Goal: Task Accomplishment & Management: Complete application form

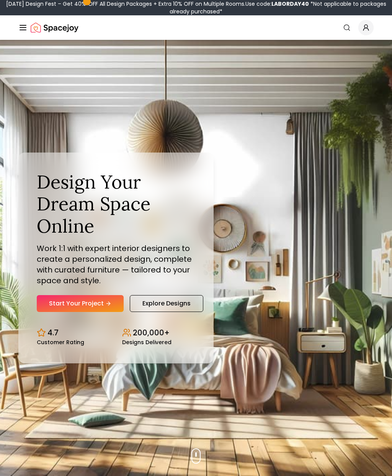
click at [111, 312] on link "Start Your Project" at bounding box center [80, 303] width 87 height 17
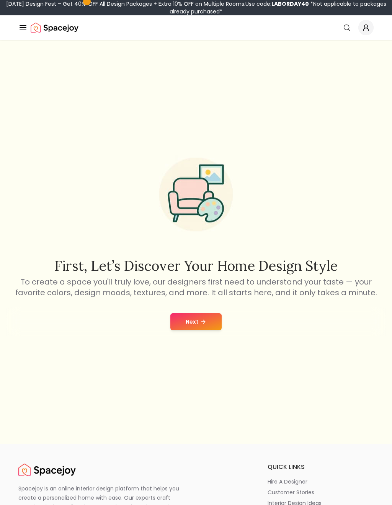
click at [206, 328] on button "Next" at bounding box center [196, 321] width 51 height 17
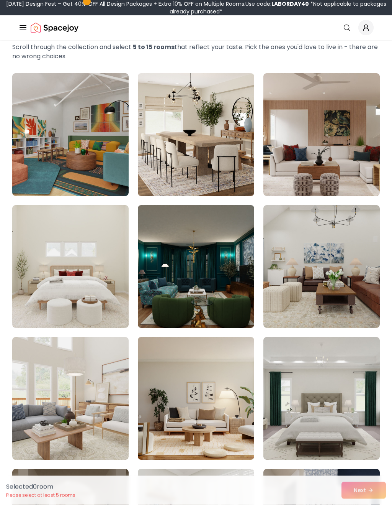
click at [104, 270] on img at bounding box center [70, 266] width 116 height 123
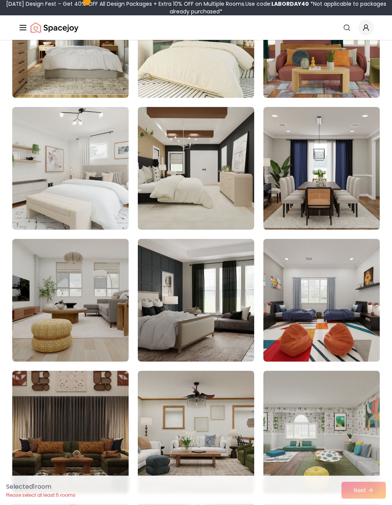
scroll to position [669, 0]
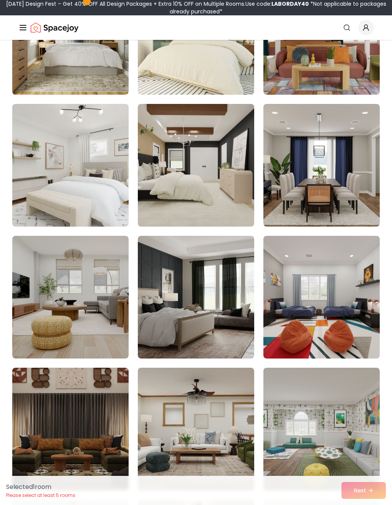
click at [101, 315] on img at bounding box center [70, 297] width 116 height 123
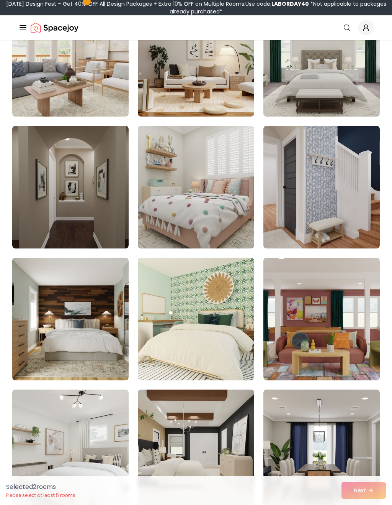
scroll to position [397, 0]
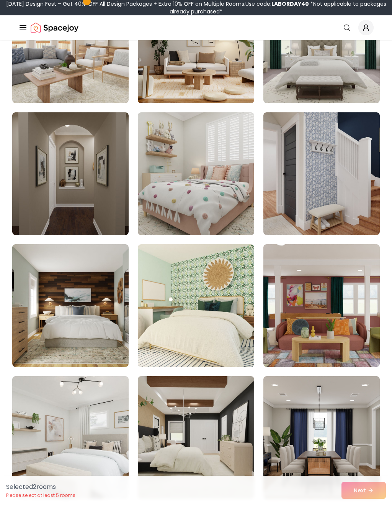
click at [103, 196] on img at bounding box center [70, 173] width 116 height 123
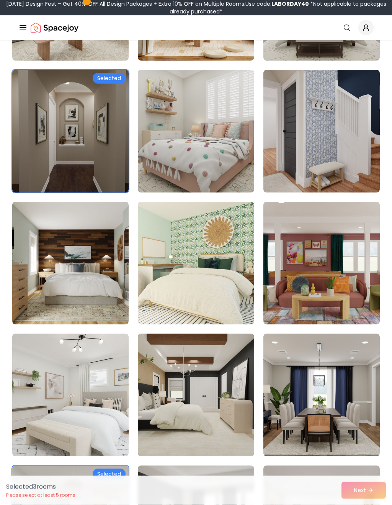
scroll to position [439, 0]
click at [89, 282] on img at bounding box center [70, 263] width 116 height 123
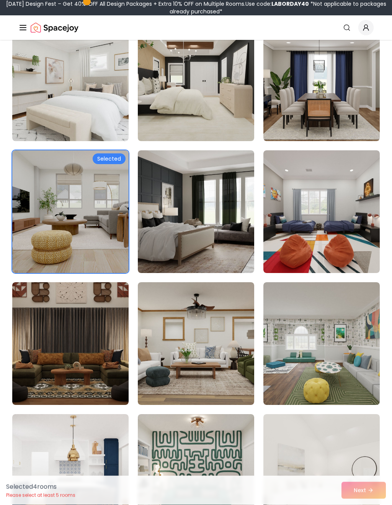
scroll to position [754, 0]
click at [94, 344] on img at bounding box center [70, 343] width 116 height 123
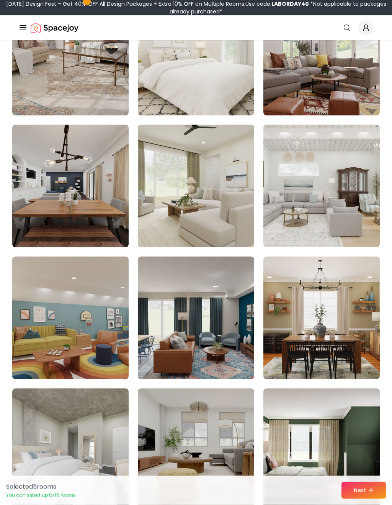
scroll to position [1571, 0]
click at [365, 492] on button "Next" at bounding box center [364, 490] width 44 height 17
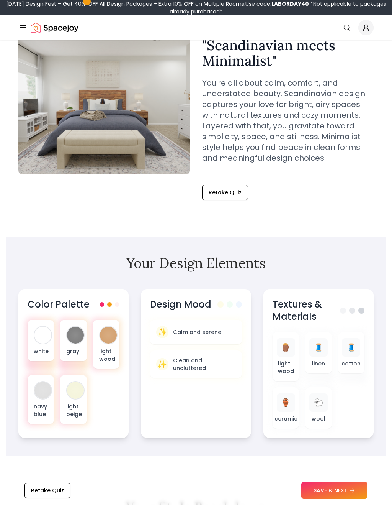
scroll to position [76, 0]
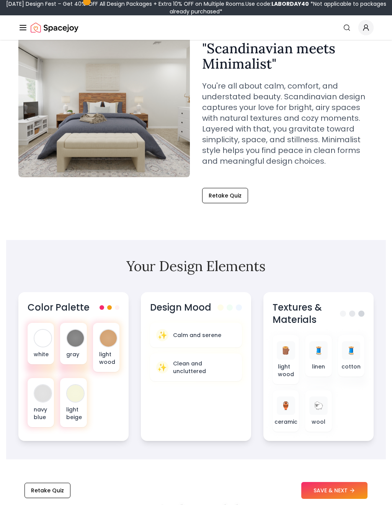
click at [45, 350] on div "white" at bounding box center [41, 343] width 26 height 41
click at [78, 343] on div at bounding box center [75, 338] width 17 height 17
click at [39, 345] on div at bounding box center [42, 338] width 17 height 17
click at [75, 341] on div at bounding box center [75, 338] width 17 height 17
click at [41, 346] on div at bounding box center [43, 338] width 18 height 18
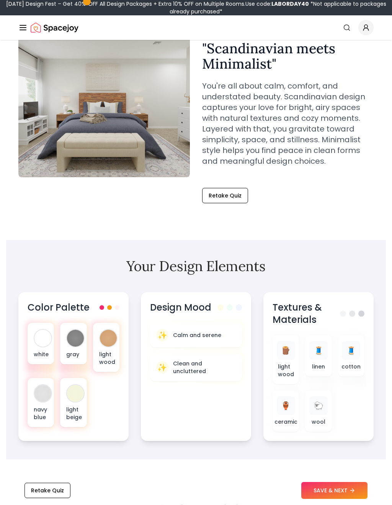
click at [44, 345] on div at bounding box center [42, 338] width 17 height 17
click at [110, 306] on span at bounding box center [109, 307] width 5 height 5
click at [113, 306] on div at bounding box center [110, 307] width 20 height 5
click at [44, 341] on div at bounding box center [42, 338] width 17 height 17
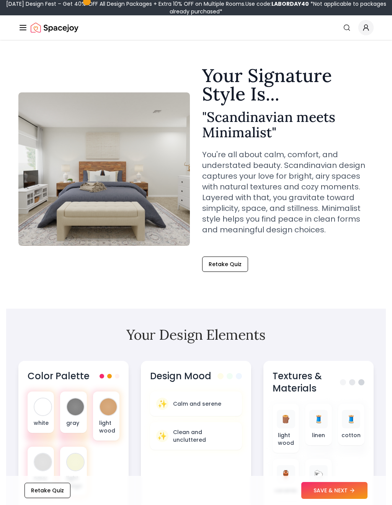
scroll to position [0, 0]
